Goal: Task Accomplishment & Management: Manage account settings

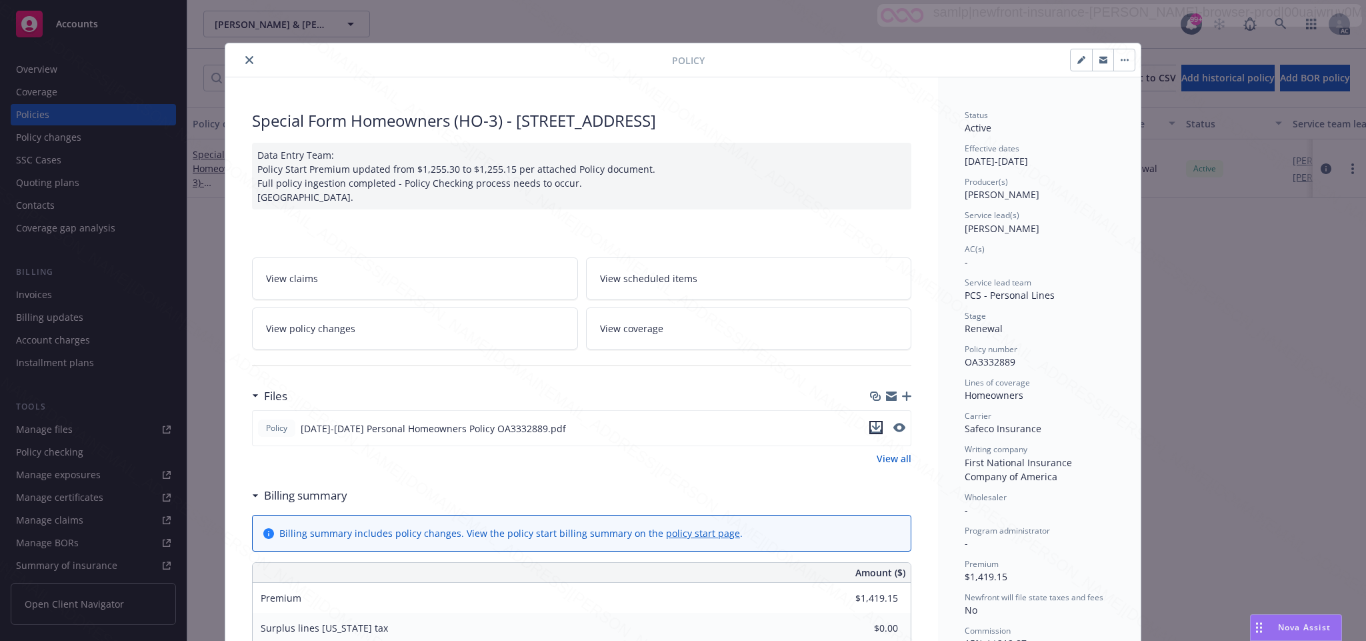
click at [871, 427] on icon "download file" at bounding box center [876, 427] width 11 height 11
click at [871, 431] on icon "download file" at bounding box center [876, 427] width 11 height 11
click at [1120, 57] on button "button" at bounding box center [1123, 59] width 21 height 21
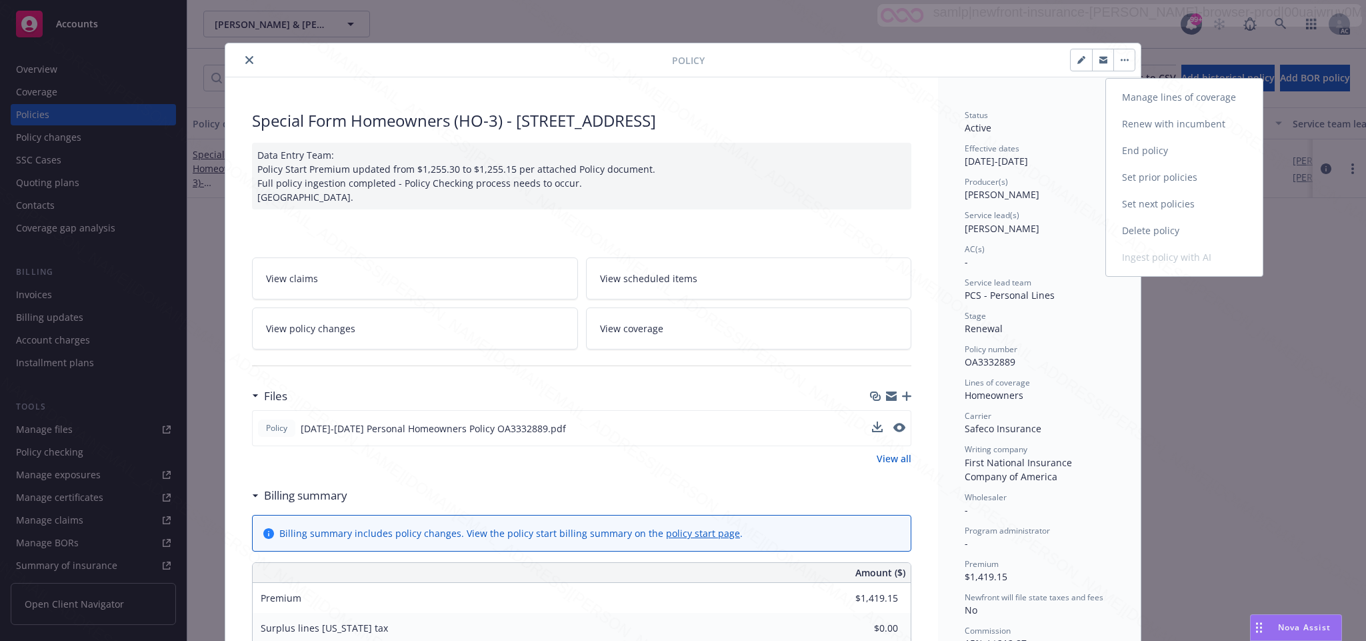
click at [1142, 148] on link "End policy" at bounding box center [1184, 150] width 157 height 27
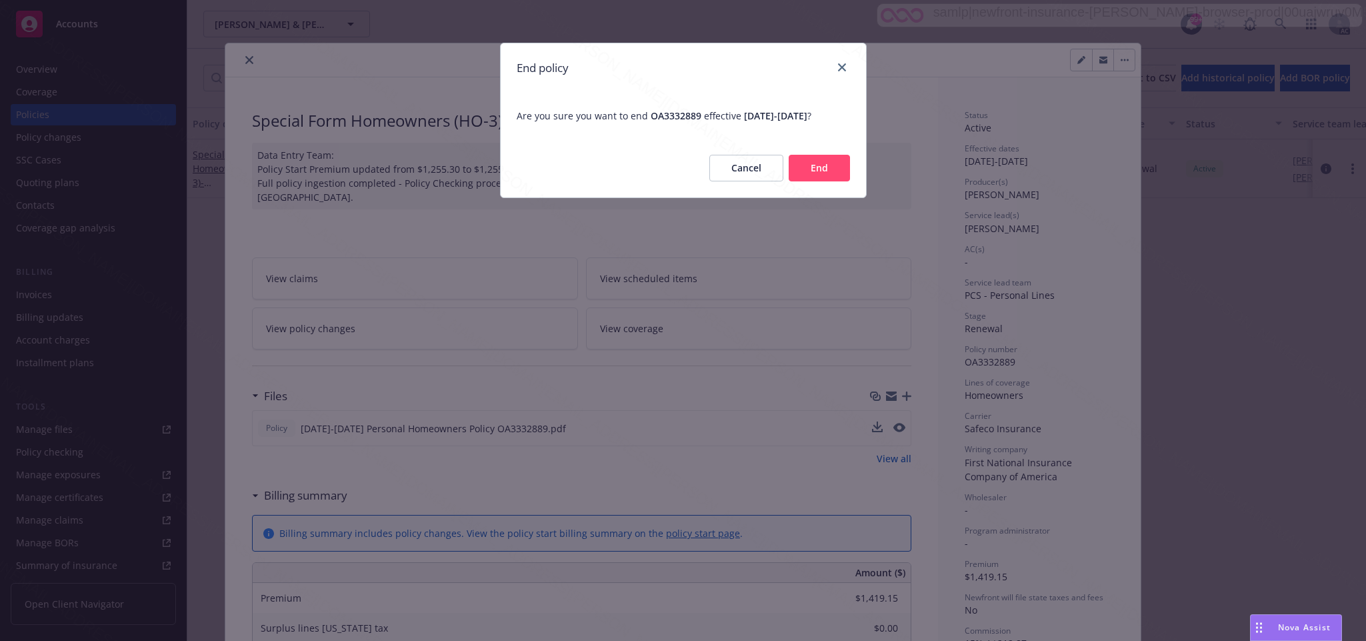
click at [823, 181] on button "End" at bounding box center [819, 168] width 61 height 27
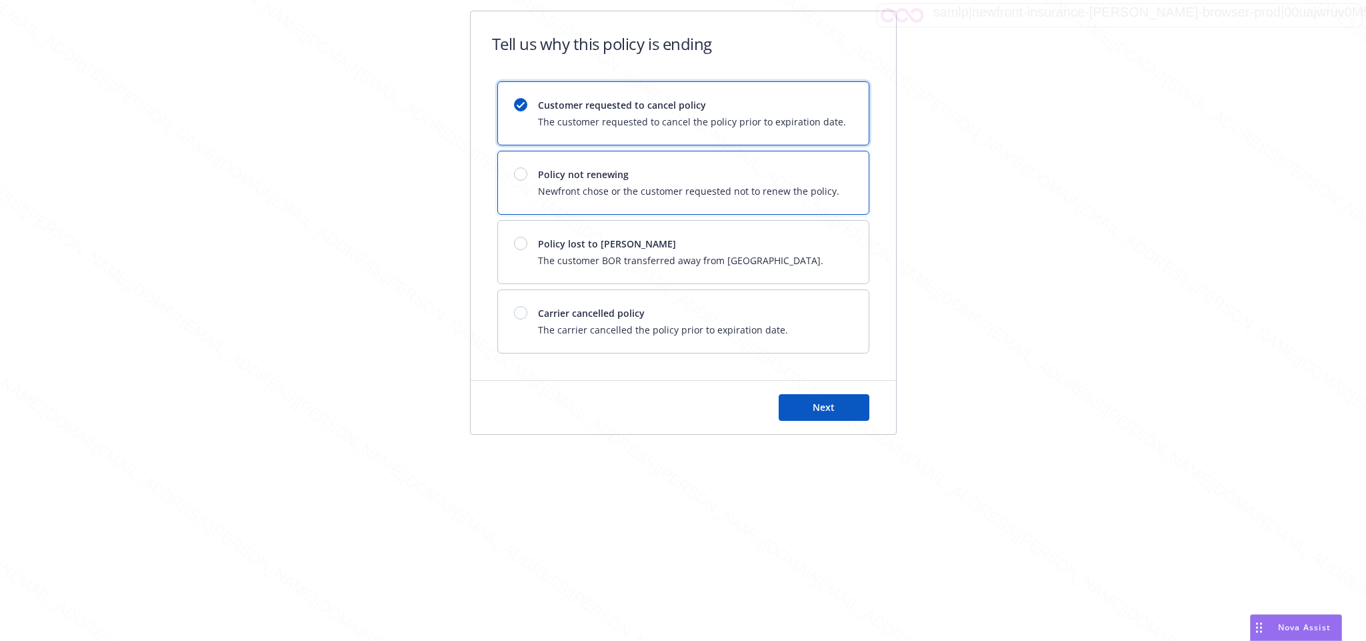
click at [555, 177] on span "Policy not renewing" at bounding box center [688, 174] width 301 height 14
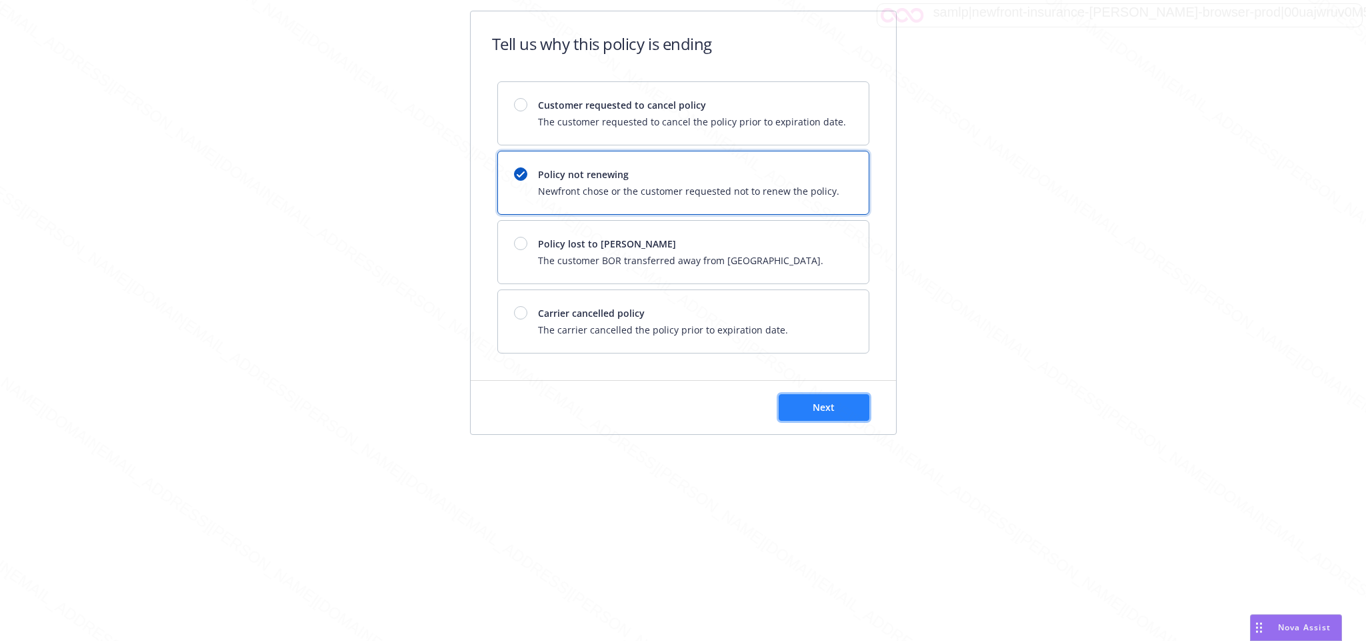
click at [815, 400] on button "Next" at bounding box center [824, 407] width 91 height 27
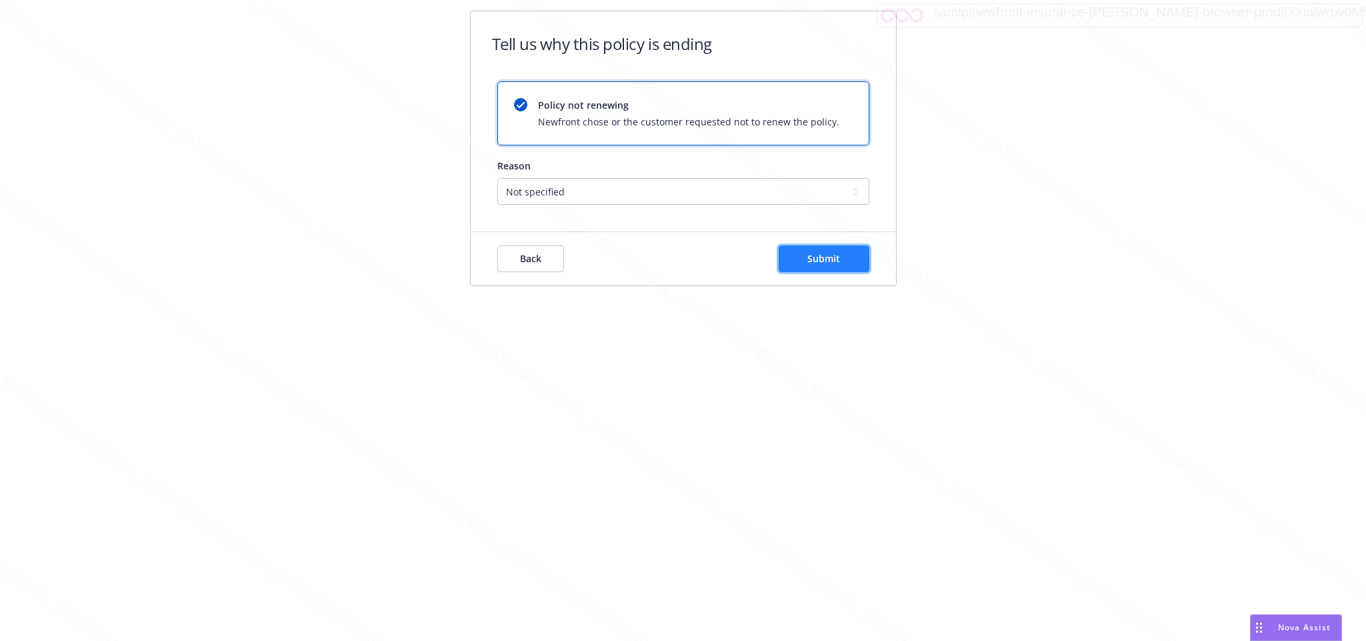
click at [823, 261] on span "Submit" at bounding box center [823, 258] width 33 height 13
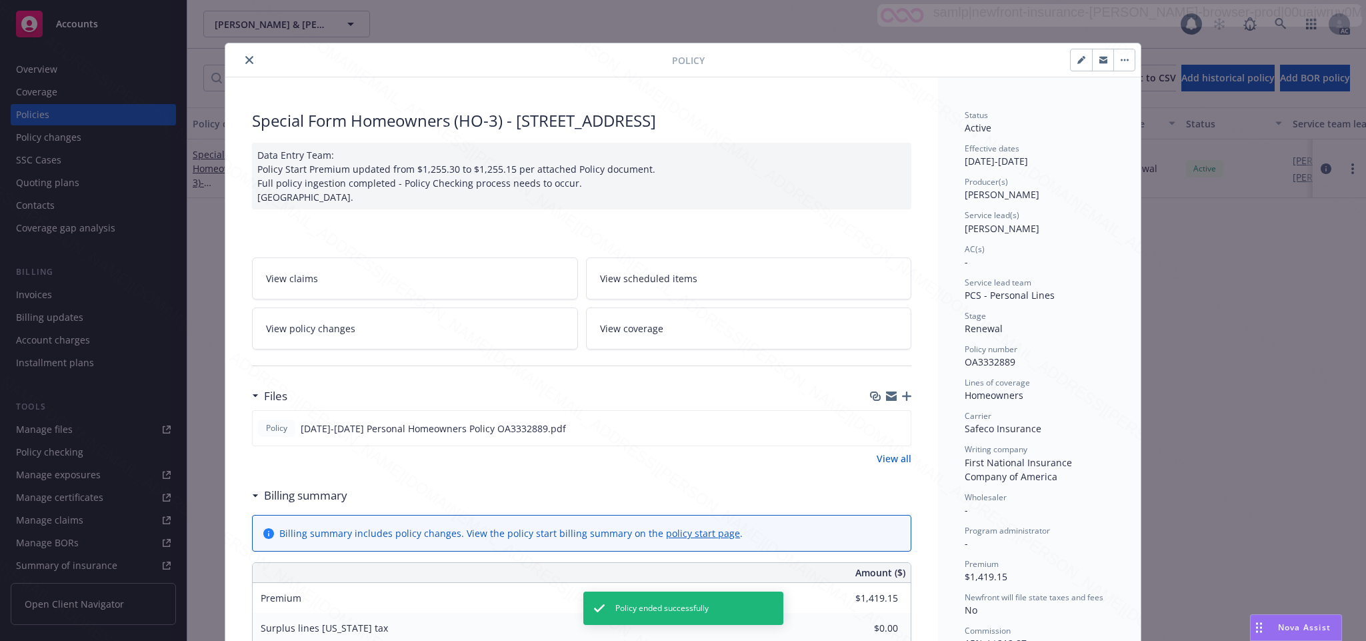
scroll to position [40, 0]
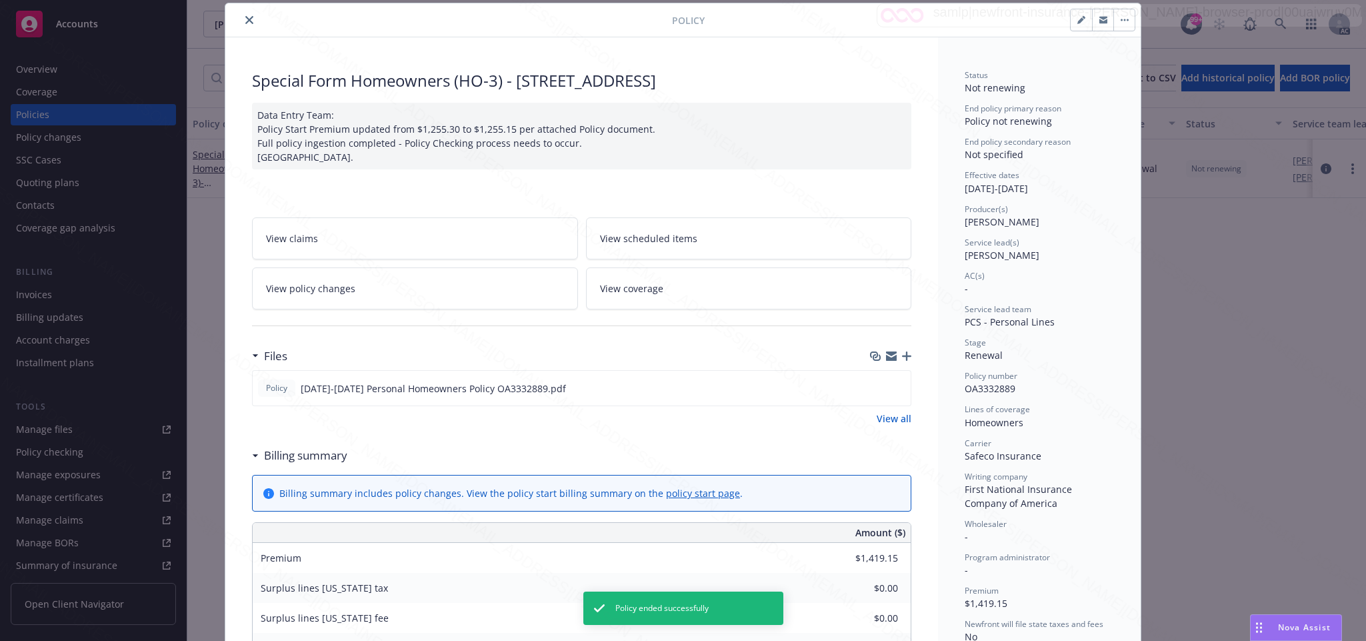
click at [247, 20] on button "close" at bounding box center [249, 20] width 16 height 16
